Goal: Task Accomplishment & Management: Manage account settings

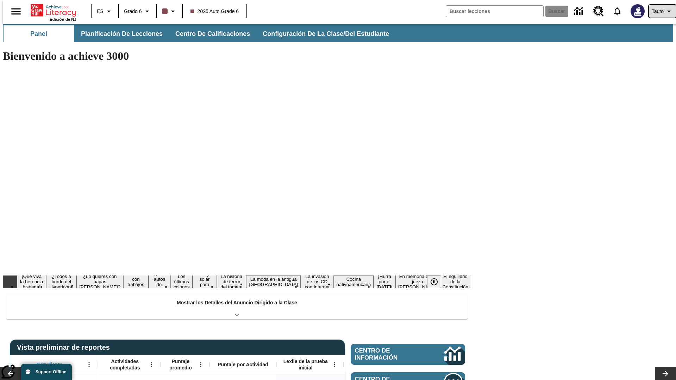
click at [659, 11] on span "Tauto" at bounding box center [658, 11] width 12 height 7
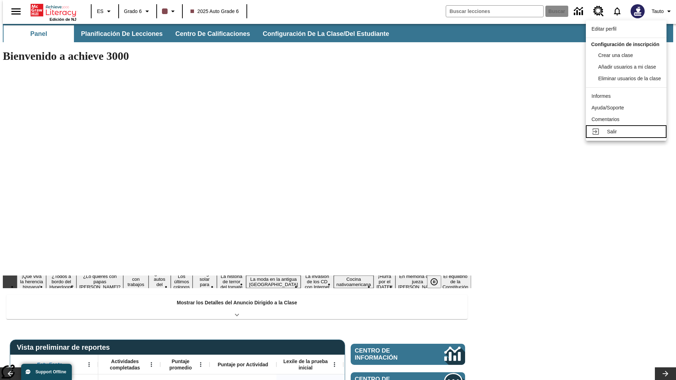
click at [628, 136] on div "Salir" at bounding box center [634, 131] width 54 height 7
